Goal: Task Accomplishment & Management: Complete application form

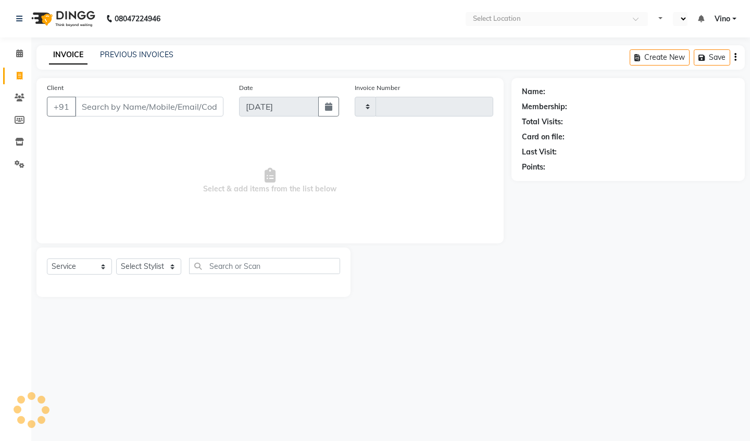
select select "service"
type input "1135"
select select "en"
select select "5782"
click at [176, 102] on input "Client" at bounding box center [149, 107] width 148 height 20
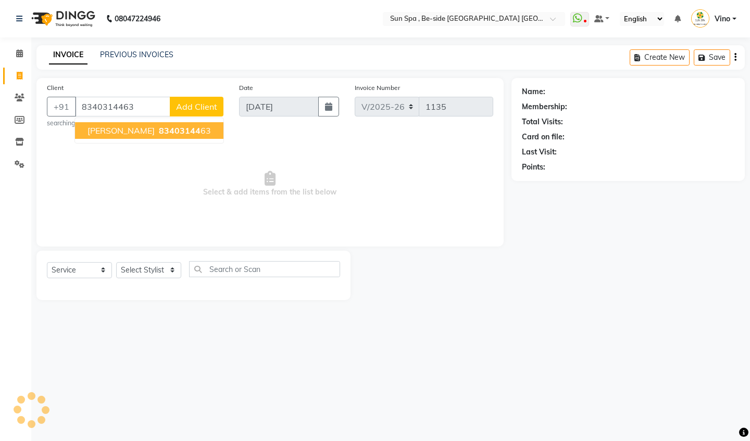
type input "8340314463"
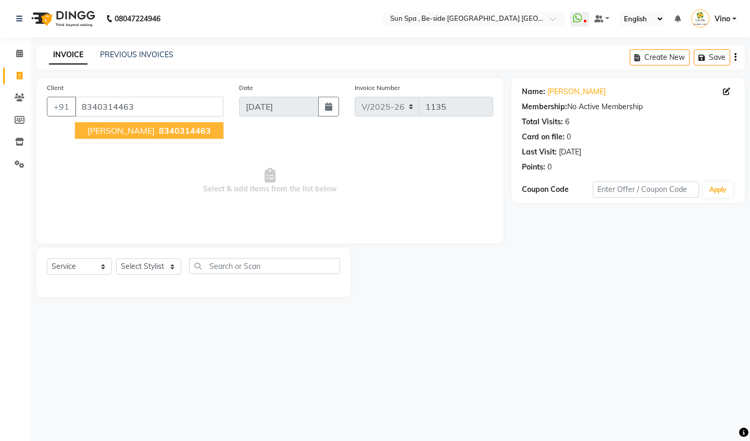
click at [159, 129] on span "8340314463" at bounding box center [185, 130] width 52 height 10
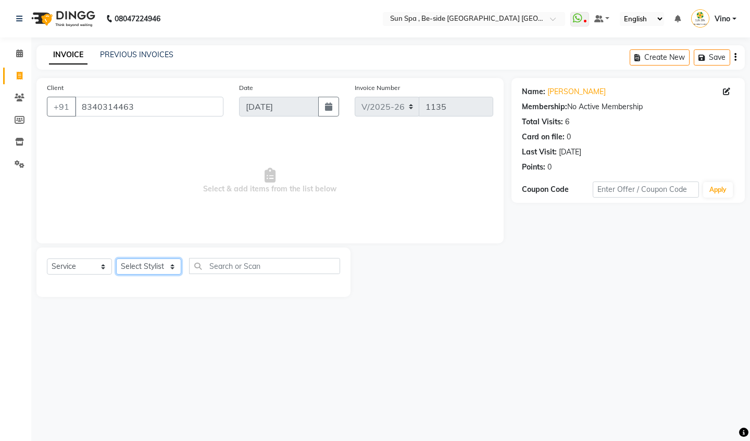
select select "40022"
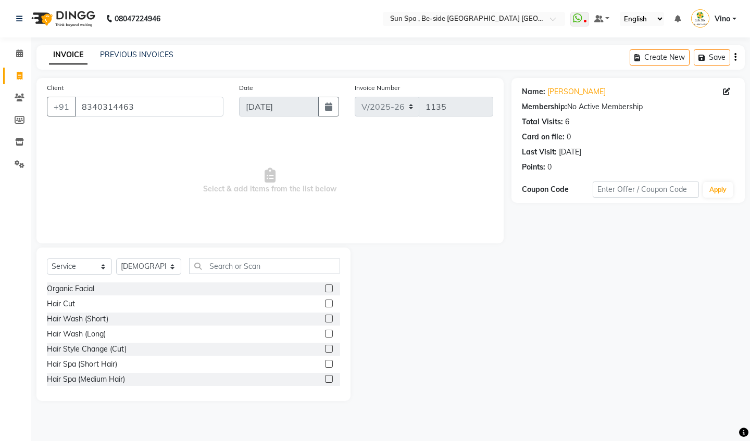
click at [328, 302] on label at bounding box center [329, 304] width 8 height 8
click at [328, 302] on input "checkbox" at bounding box center [328, 304] width 7 height 7
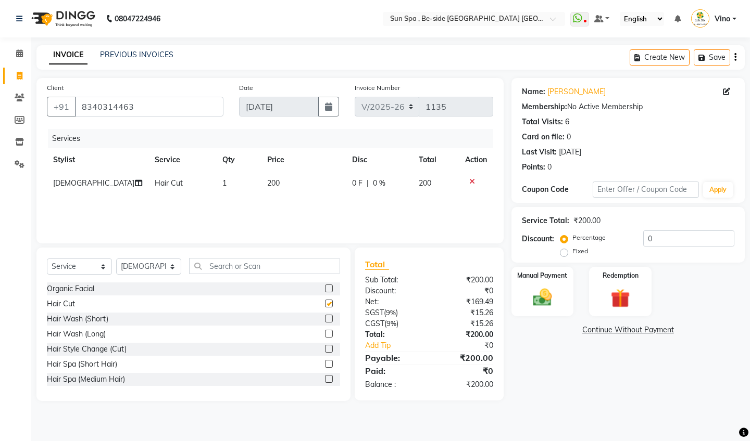
checkbox input "false"
click at [558, 298] on img at bounding box center [542, 297] width 32 height 23
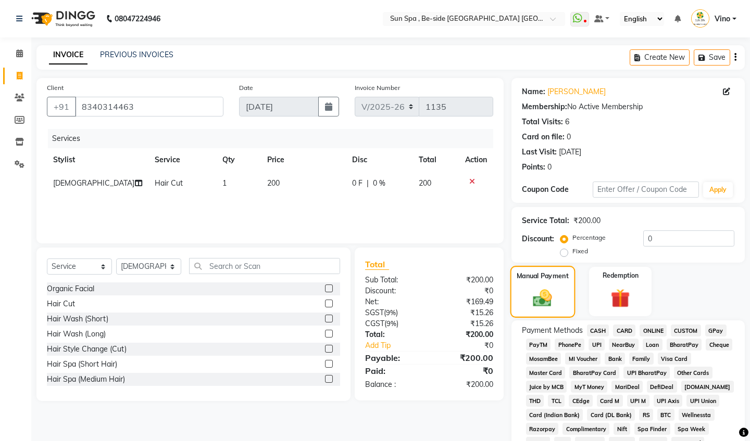
click at [558, 298] on div "Manual Payment" at bounding box center [542, 292] width 65 height 52
click at [661, 329] on span "ONLINE" at bounding box center [652, 331] width 27 height 12
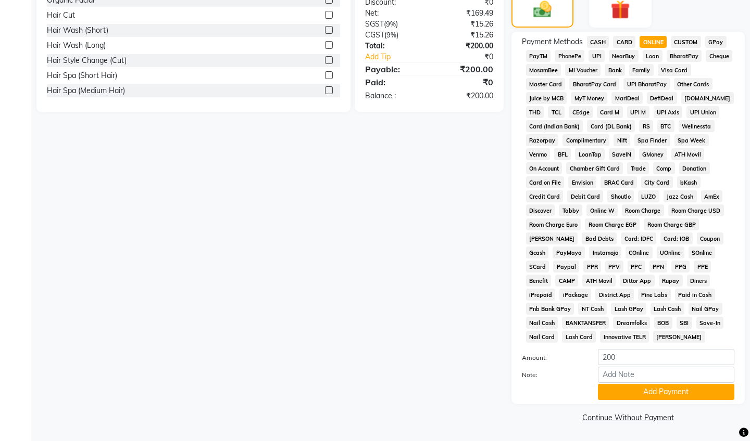
scroll to position [288, 0]
click at [654, 396] on button "Add Payment" at bounding box center [666, 393] width 136 height 16
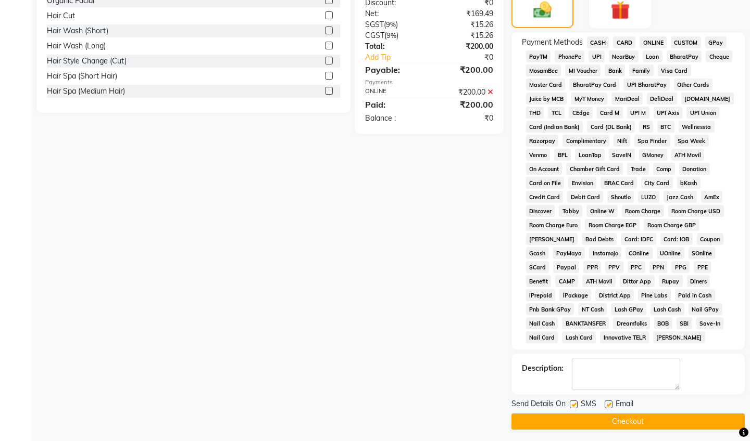
click at [633, 423] on button "Checkout" at bounding box center [627, 422] width 233 height 16
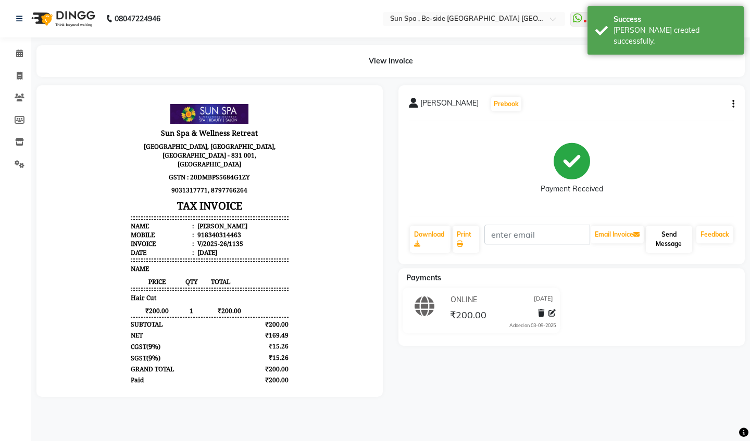
click at [664, 243] on button "Send Message" at bounding box center [668, 239] width 46 height 27
